Goal: Find specific page/section: Find specific page/section

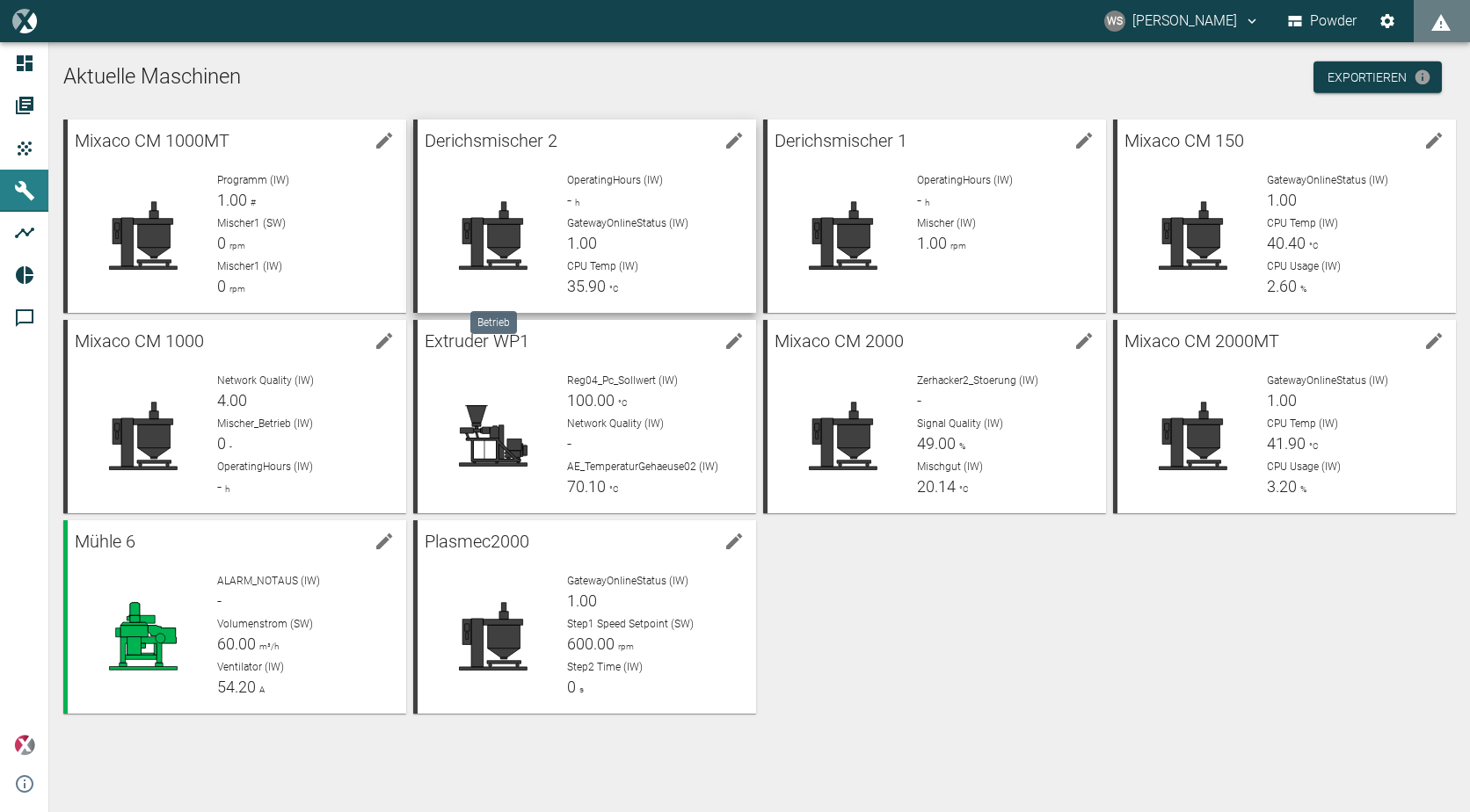
click at [483, 212] on icon at bounding box center [493, 235] width 98 height 70
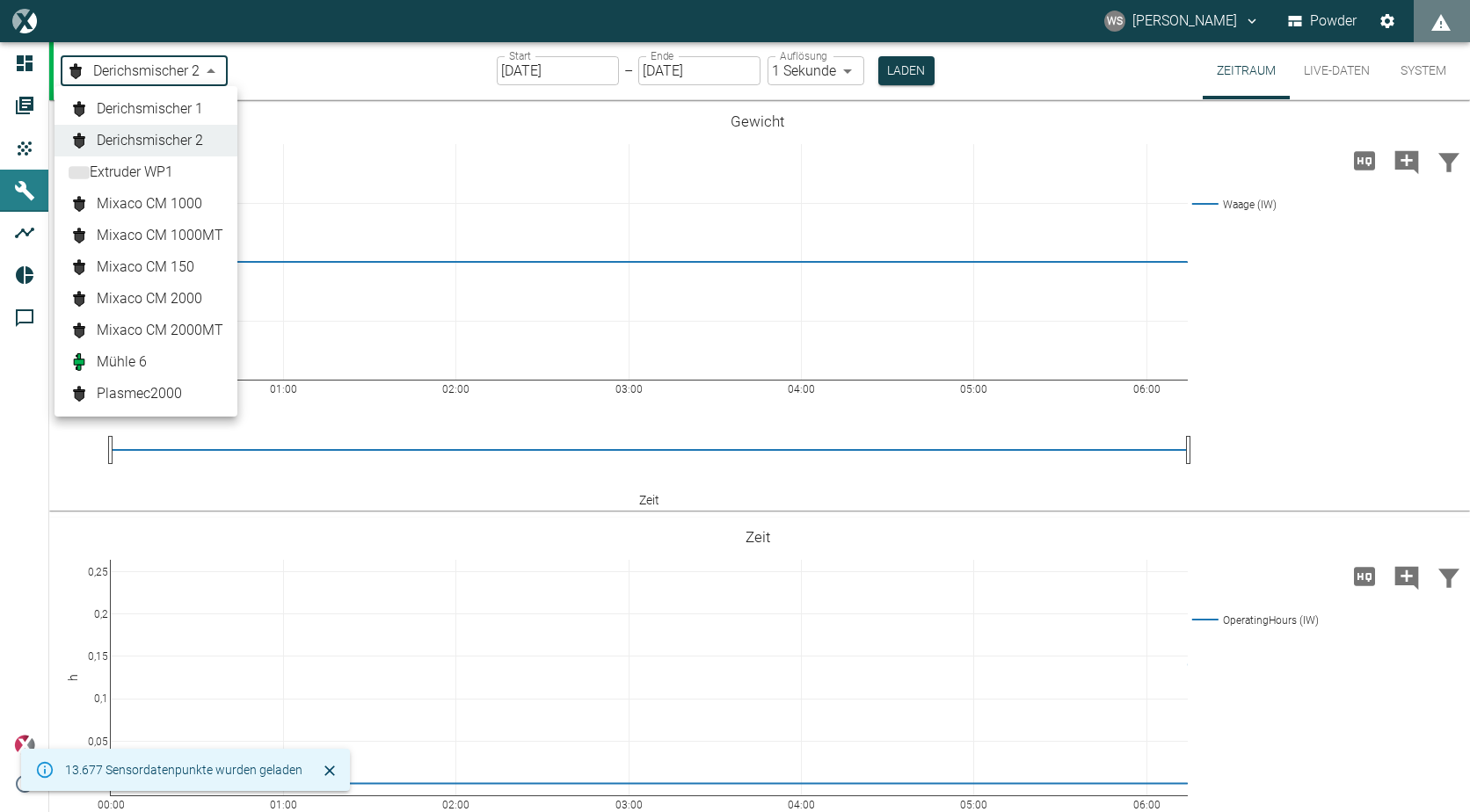
click at [215, 66] on body "WS [PERSON_NAME] Powder Dashboard Aufträge Produkte Maschinen Analysen Reports …" at bounding box center [735, 406] width 1470 height 812
click at [215, 66] on div at bounding box center [735, 406] width 1470 height 812
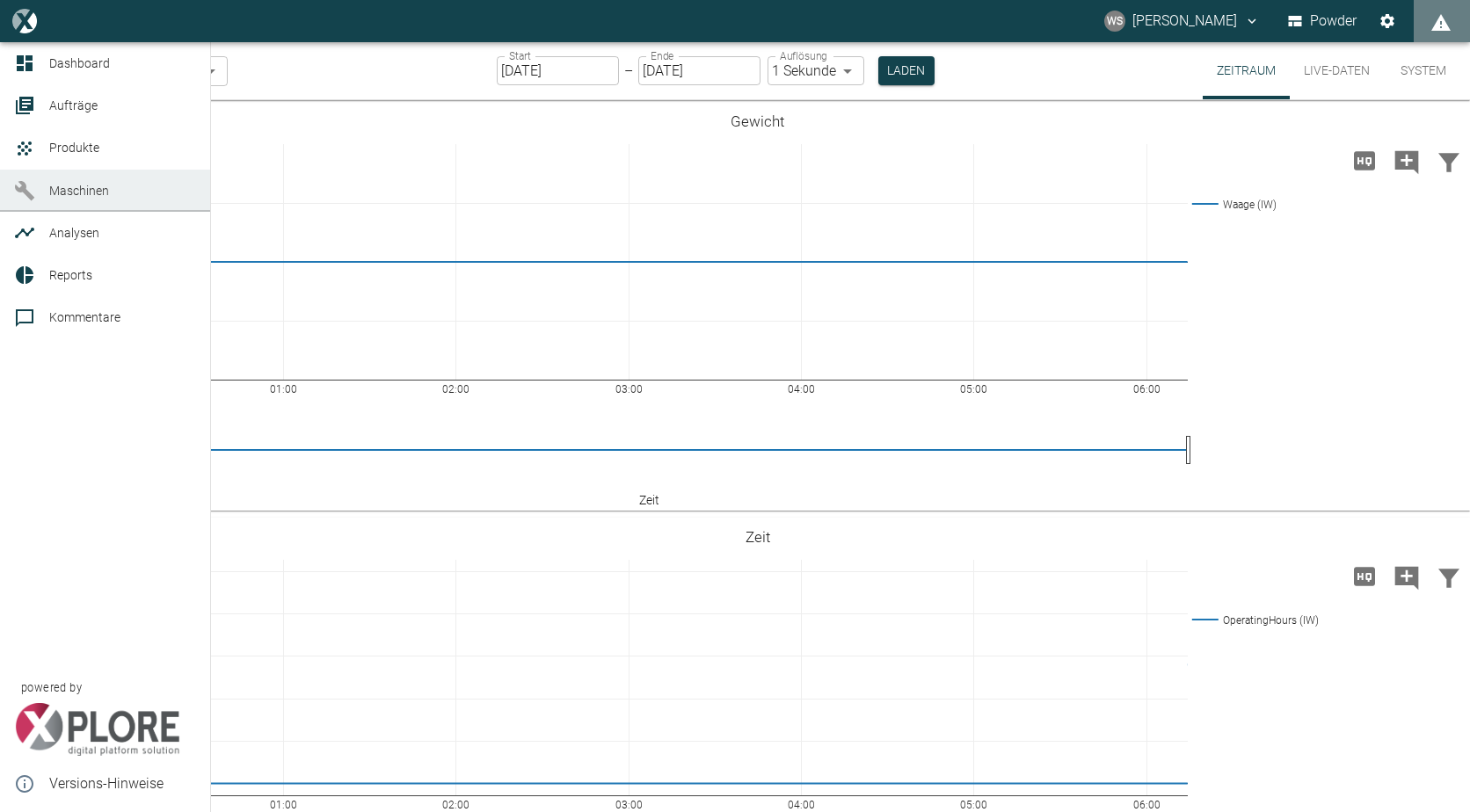
click at [27, 186] on icon at bounding box center [24, 191] width 21 height 21
